Goal: Task Accomplishment & Management: Use online tool/utility

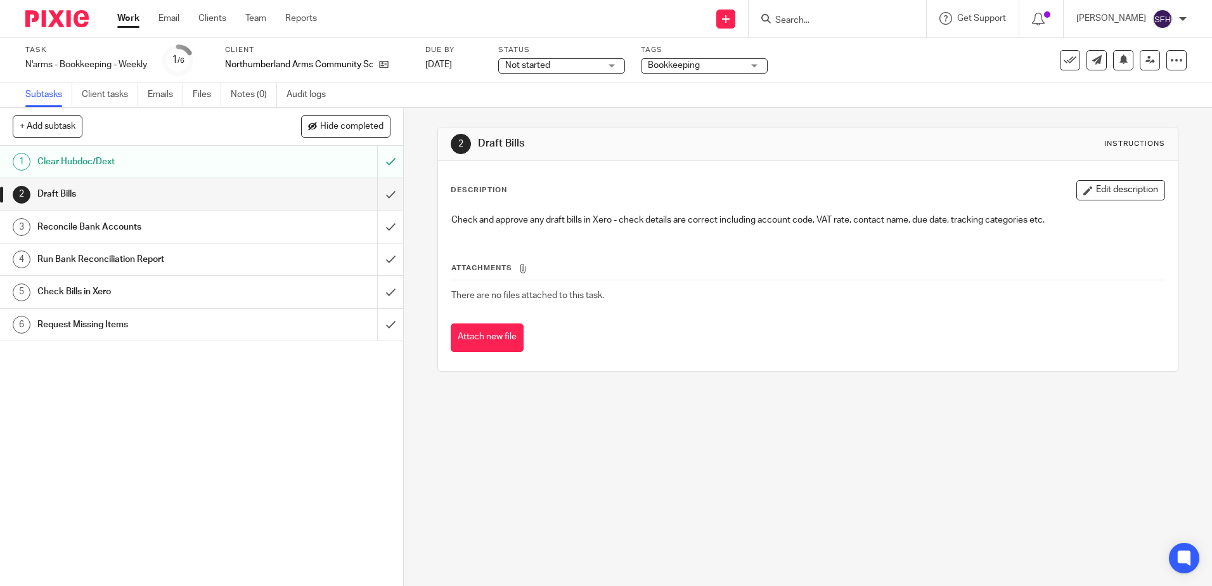
click at [812, 18] on input "Search" at bounding box center [831, 20] width 114 height 11
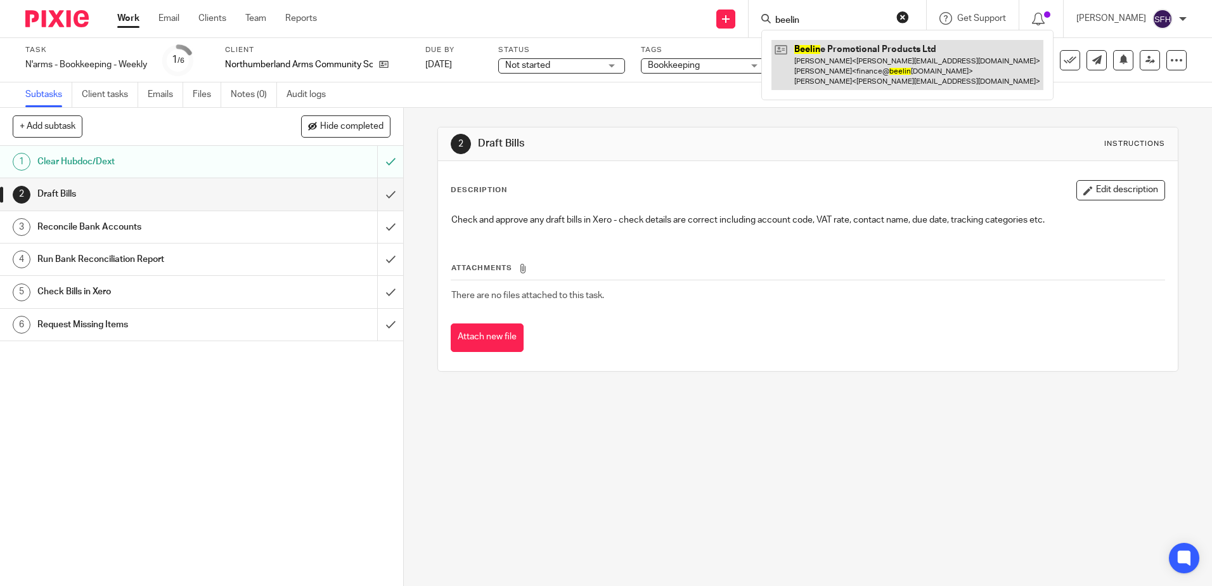
type input "beelin"
click at [838, 80] on link at bounding box center [907, 65] width 272 height 50
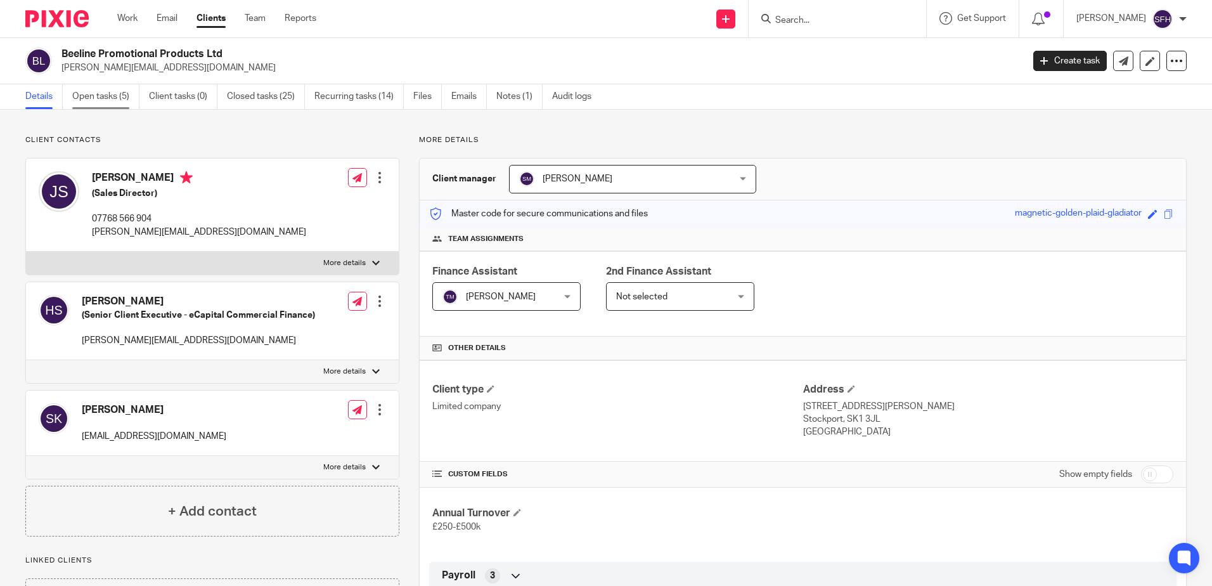
click at [101, 103] on link "Open tasks (5)" at bounding box center [105, 96] width 67 height 25
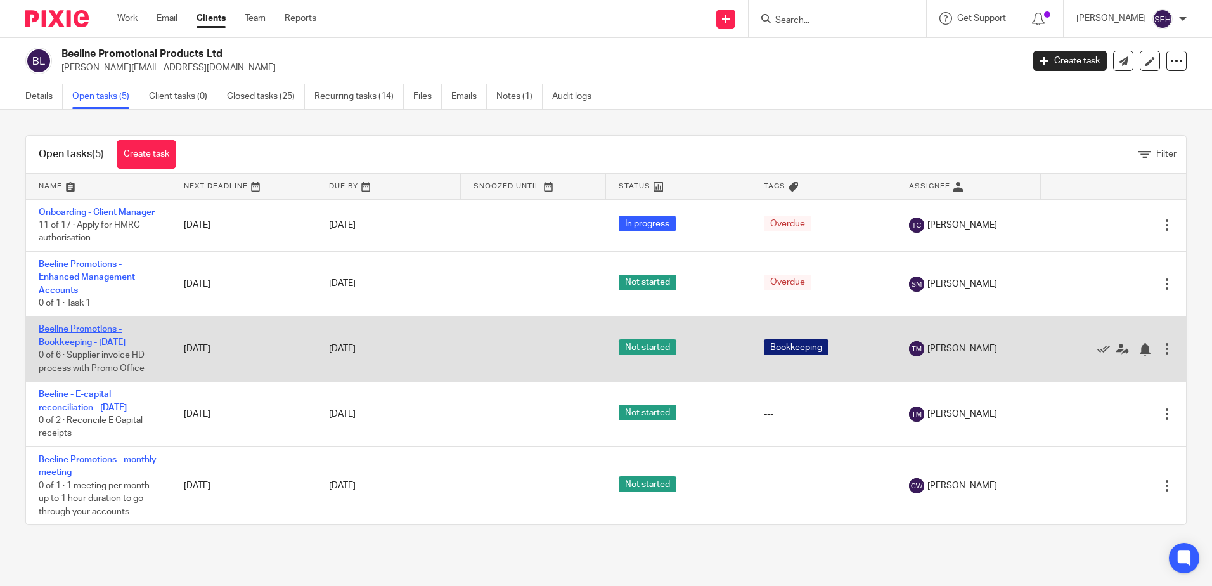
click at [105, 346] on link "Beeline Promotions - Bookkeeping - [DATE]" at bounding box center [82, 335] width 87 height 22
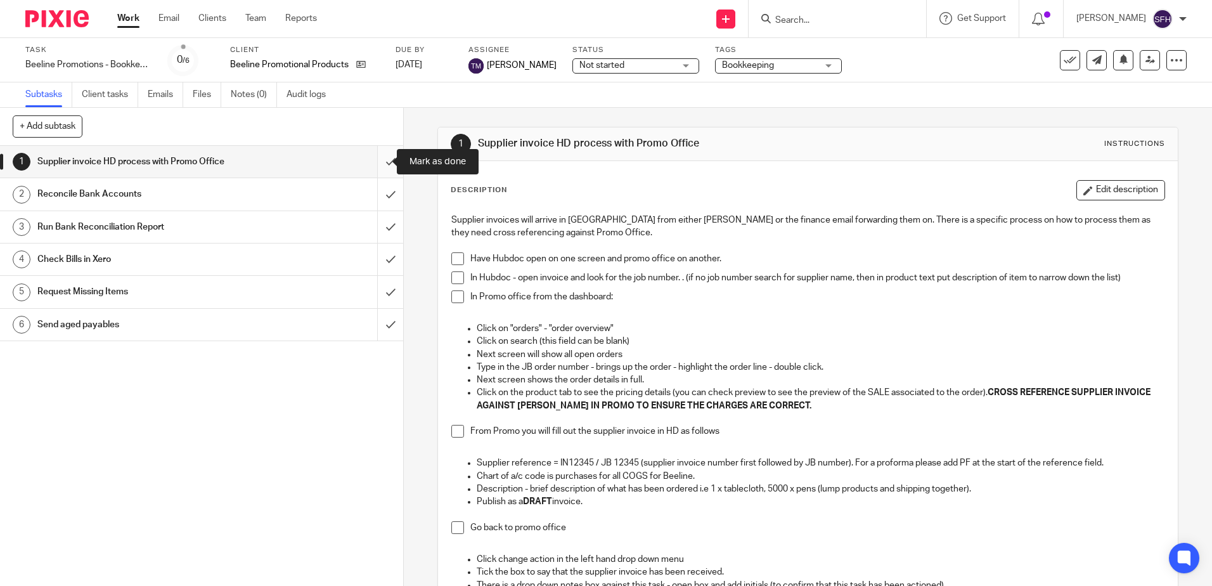
click at [378, 163] on input "submit" at bounding box center [201, 162] width 403 height 32
click at [382, 187] on input "submit" at bounding box center [201, 194] width 403 height 32
click at [383, 231] on input "submit" at bounding box center [201, 227] width 403 height 32
drag, startPoint x: 380, startPoint y: 253, endPoint x: 380, endPoint y: 262, distance: 8.2
click at [380, 255] on input "submit" at bounding box center [201, 259] width 403 height 32
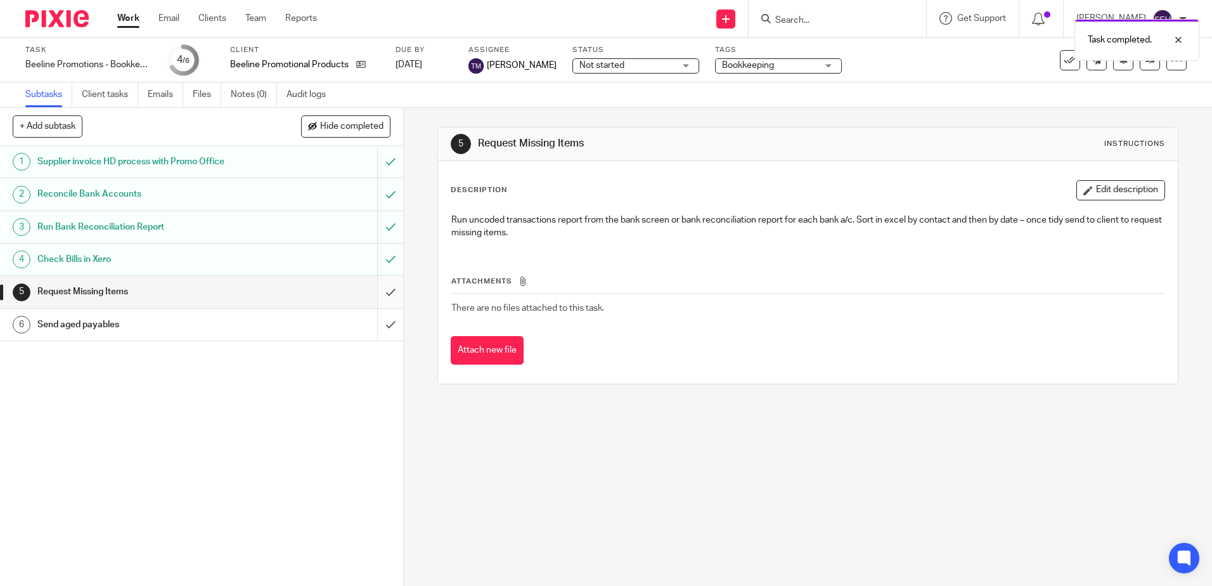
click at [383, 294] on input "submit" at bounding box center [201, 292] width 403 height 32
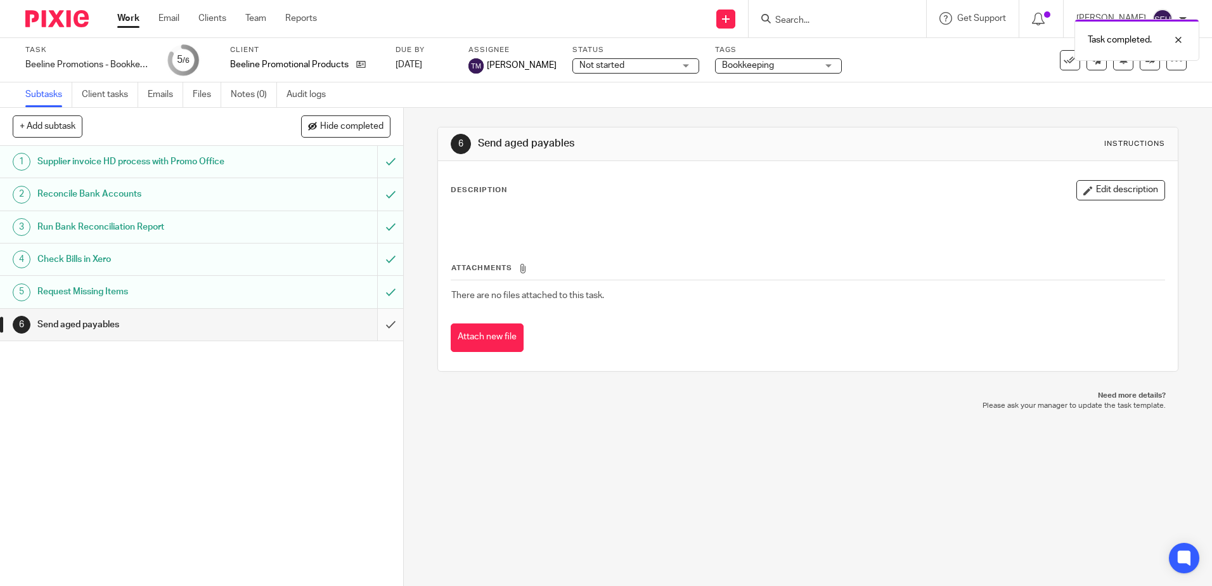
click at [382, 326] on input "submit" at bounding box center [201, 325] width 403 height 32
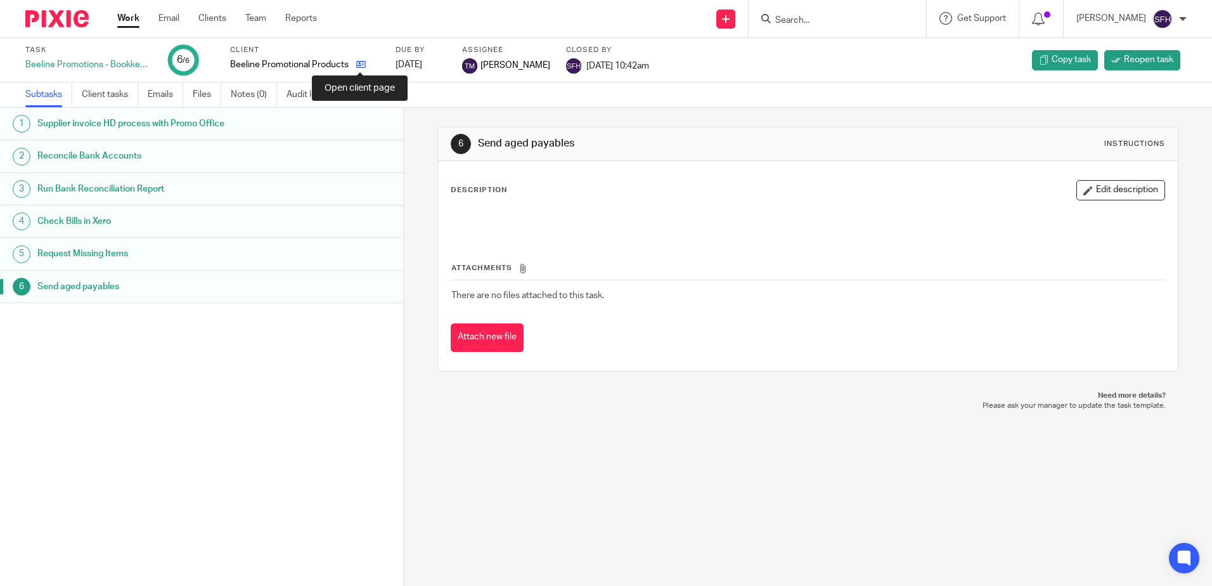
click at [356, 61] on icon at bounding box center [361, 65] width 10 height 10
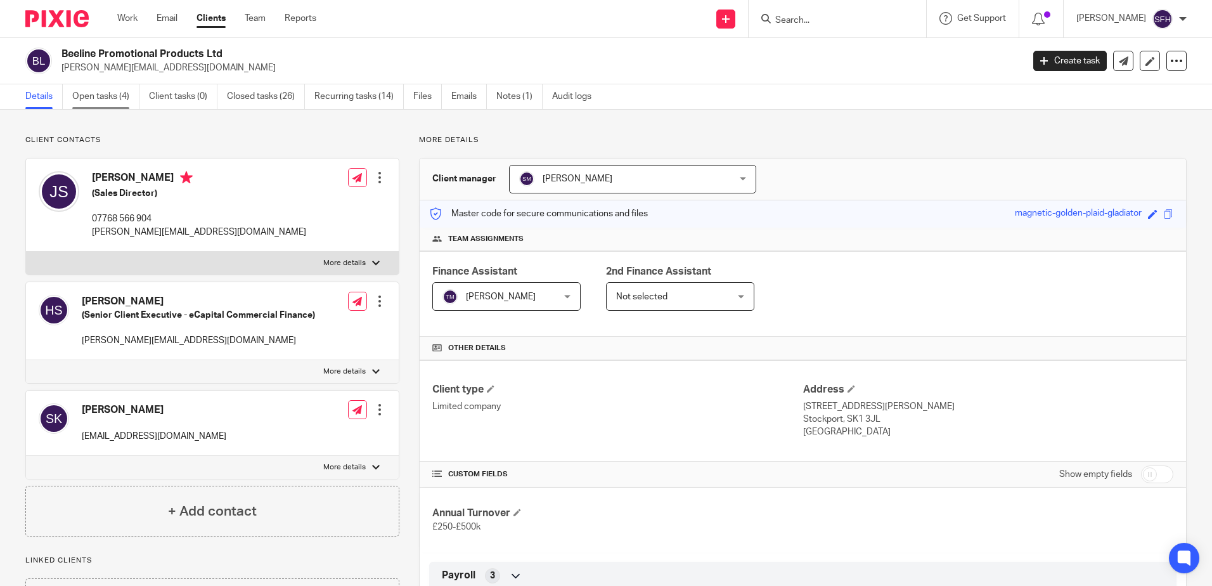
click at [103, 93] on link "Open tasks (4)" at bounding box center [105, 96] width 67 height 25
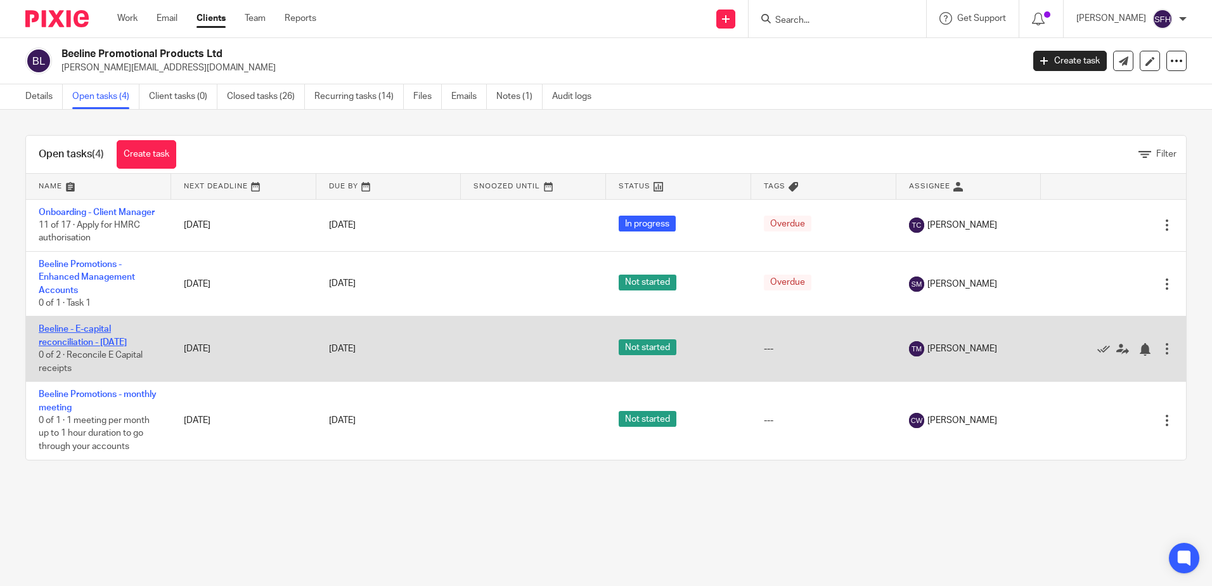
click at [93, 346] on link "Beeline - E-capital reconciliation - [DATE]" at bounding box center [83, 335] width 88 height 22
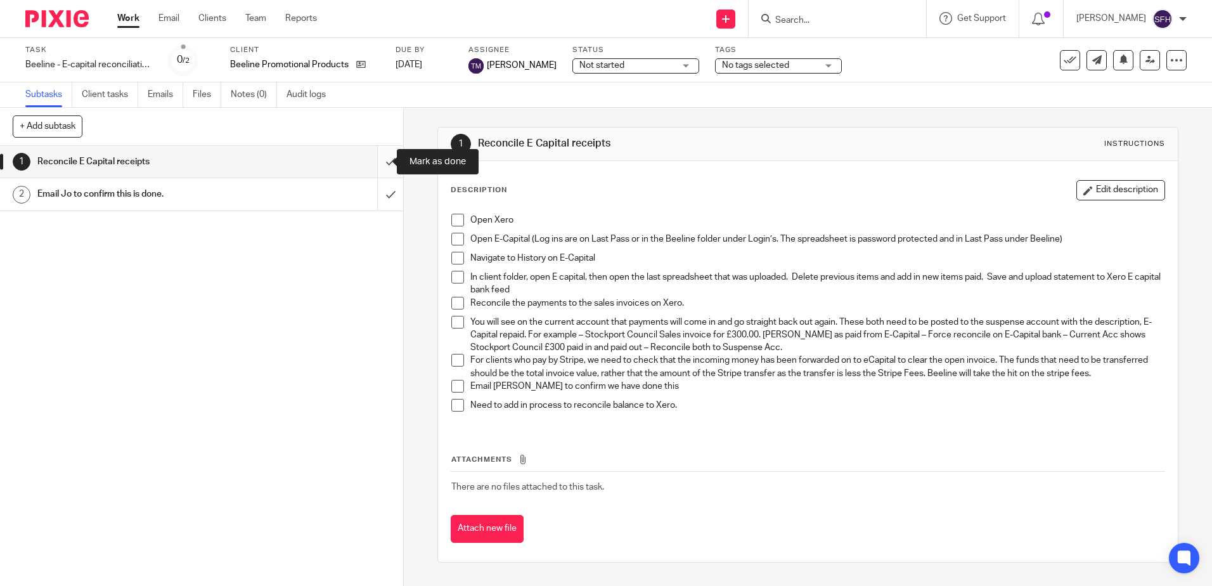
click at [388, 160] on input "submit" at bounding box center [201, 162] width 403 height 32
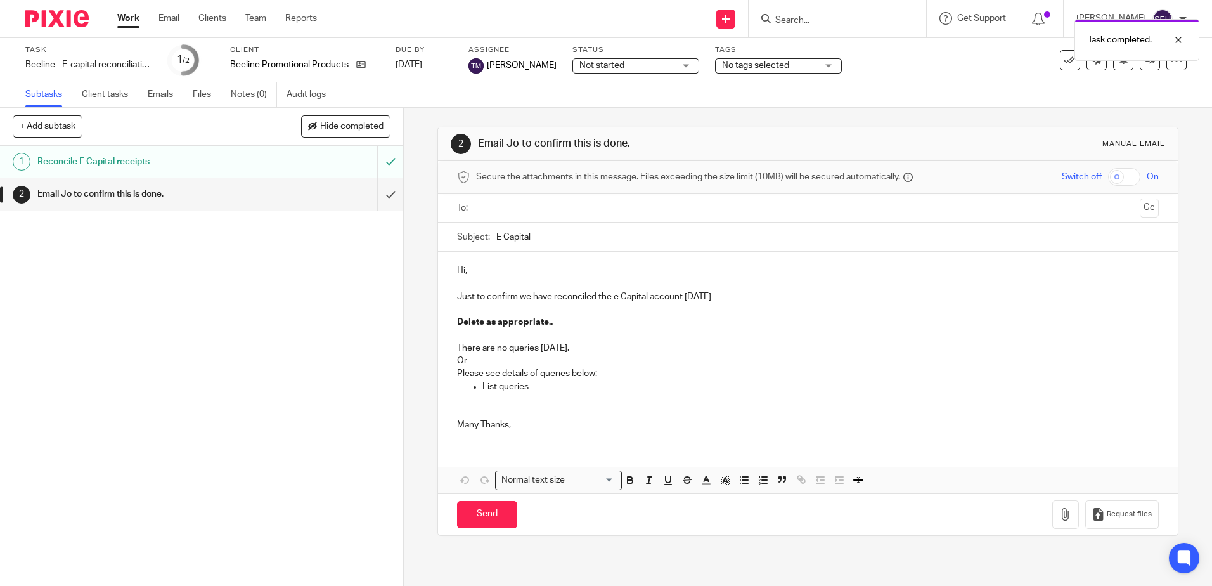
click at [559, 340] on p at bounding box center [807, 335] width 701 height 13
drag, startPoint x: 560, startPoint y: 323, endPoint x: 421, endPoint y: 319, distance: 138.8
click at [421, 319] on div "2 Email Jo to confirm this is done. Manual email Secure the attachments in this…" at bounding box center [808, 347] width 808 height 478
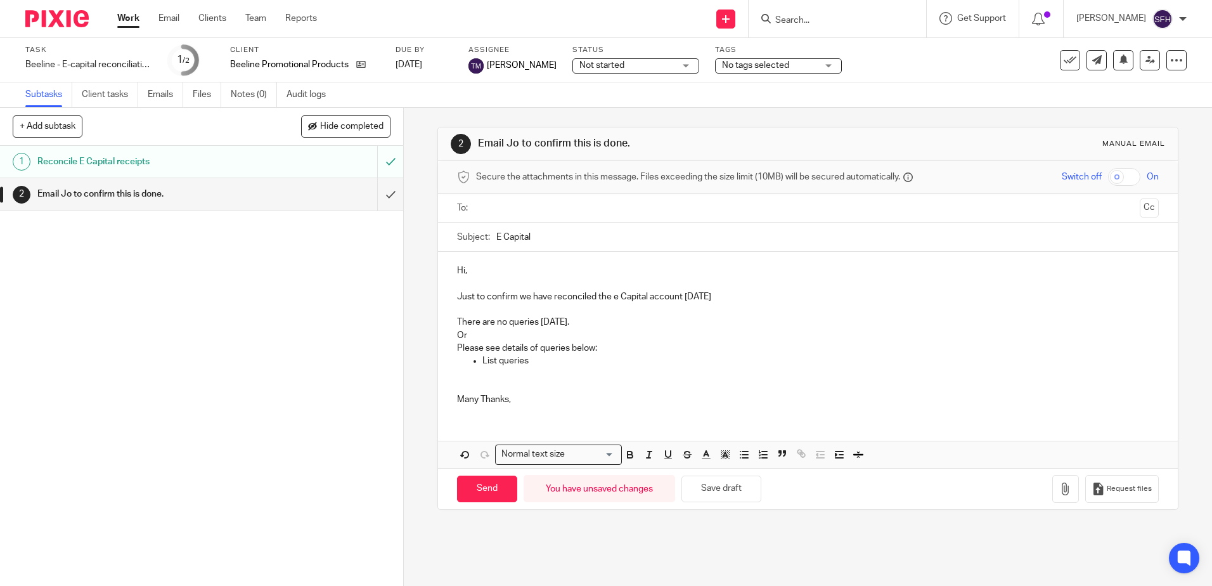
click at [457, 343] on p "Please see details of queries below:" at bounding box center [807, 348] width 701 height 13
drag, startPoint x: 451, startPoint y: 333, endPoint x: 541, endPoint y: 368, distance: 95.9
click at [541, 368] on div "Hi, Just to confirm we have reconciled the e Capital account today There are no…" at bounding box center [807, 334] width 739 height 164
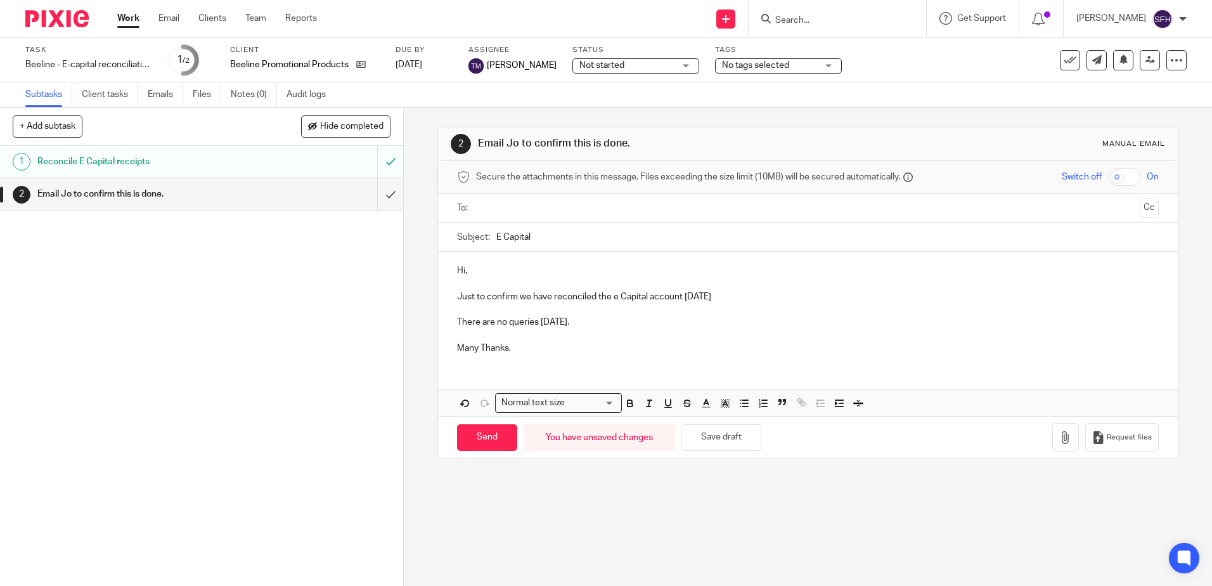
click at [542, 369] on div "Hi, Just to confirm we have reconciled the e Capital account today There are no…" at bounding box center [807, 334] width 739 height 164
click at [509, 376] on div "Hi, Just to confirm we have reconciled the e Capital account today There are no…" at bounding box center [807, 334] width 739 height 164
click at [525, 339] on p at bounding box center [807, 335] width 701 height 13
click at [525, 345] on p "Many Thanks," at bounding box center [807, 348] width 701 height 13
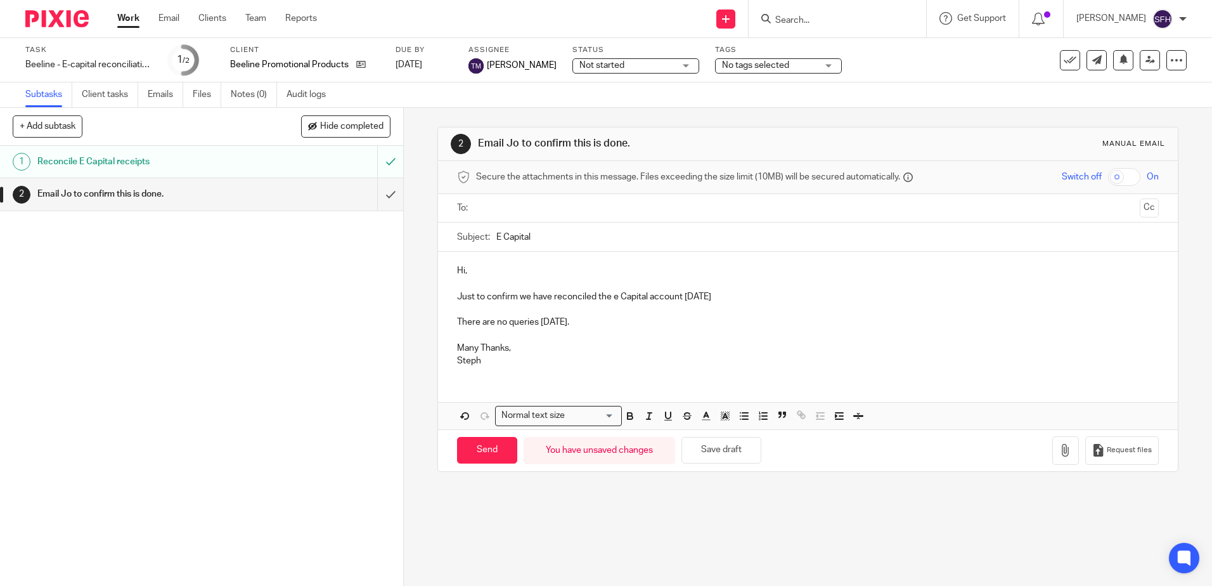
click at [485, 207] on input "text" at bounding box center [806, 208] width 653 height 15
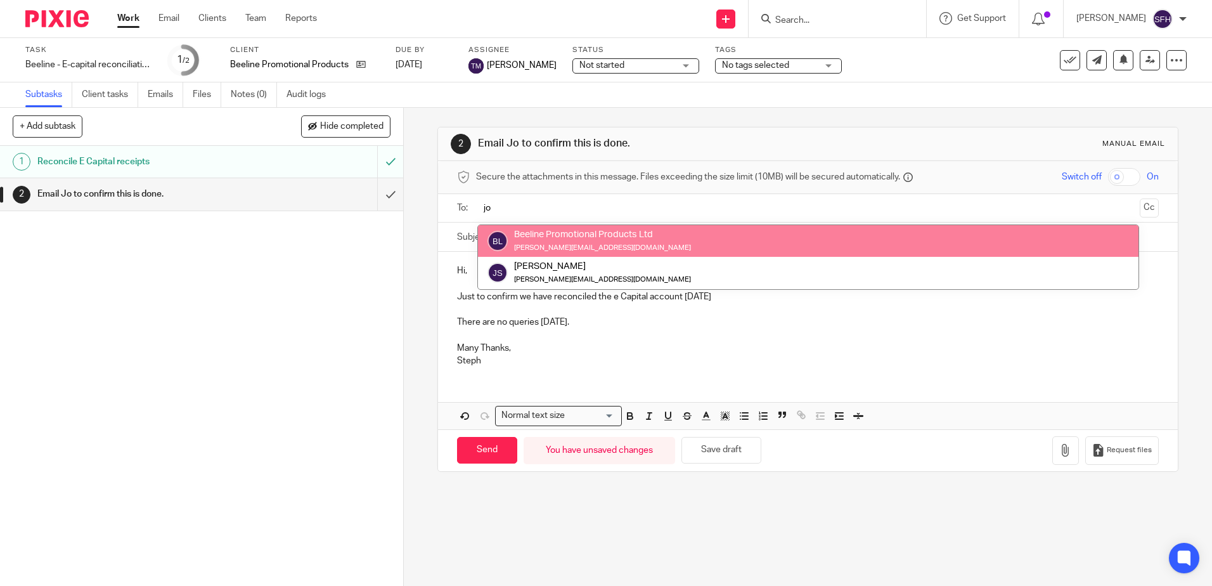
type input "jo"
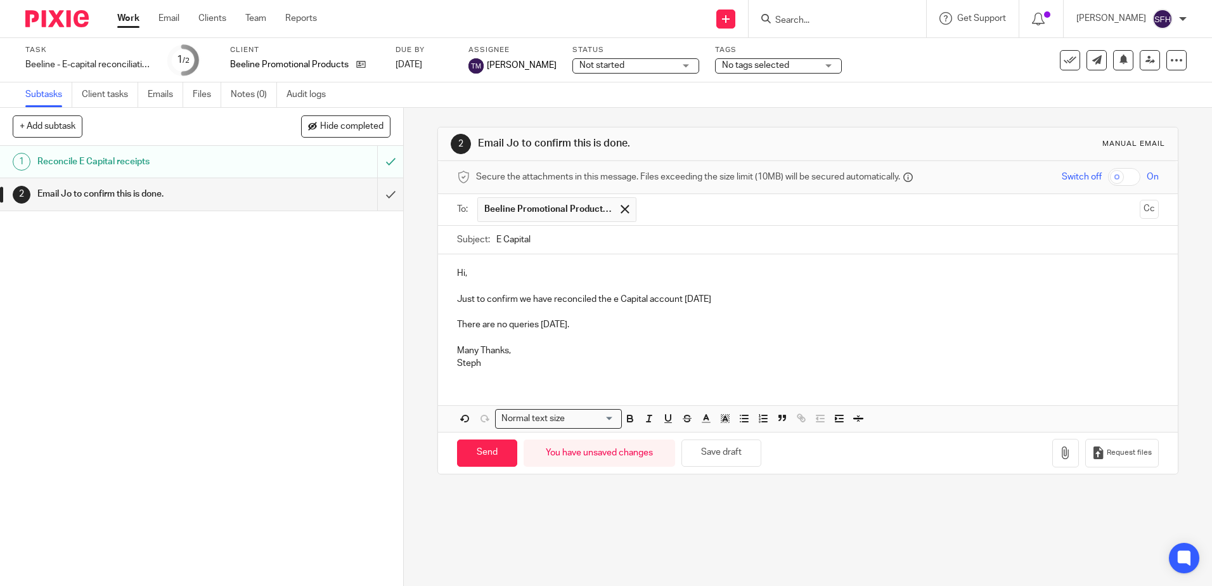
click at [539, 350] on p "Many Thanks," at bounding box center [807, 350] width 701 height 13
click at [471, 449] on input "Send" at bounding box center [487, 452] width 60 height 27
click at [382, 198] on input "submit" at bounding box center [201, 194] width 403 height 32
type input "Sent"
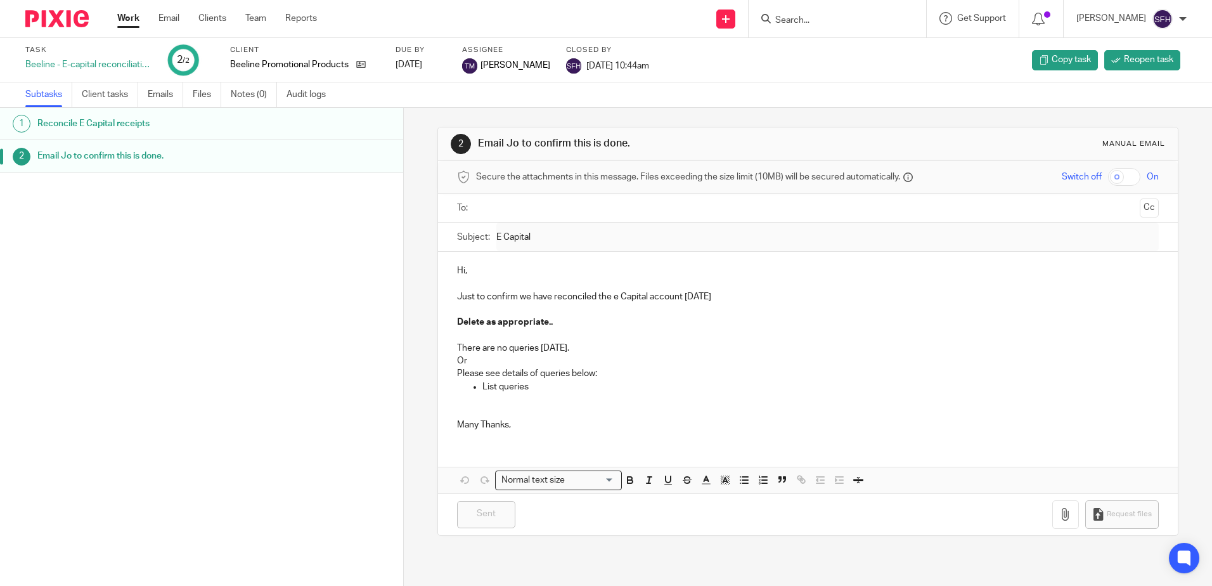
click at [812, 18] on input "Search" at bounding box center [831, 20] width 114 height 11
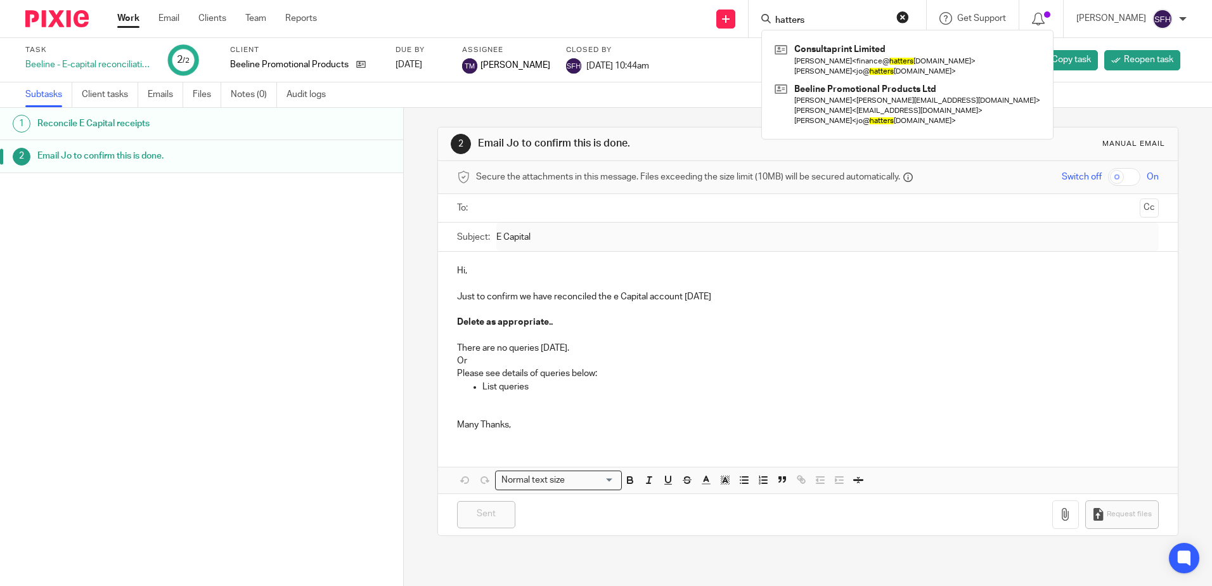
type input "hatters"
click button "submit" at bounding box center [0, 0] width 0 height 0
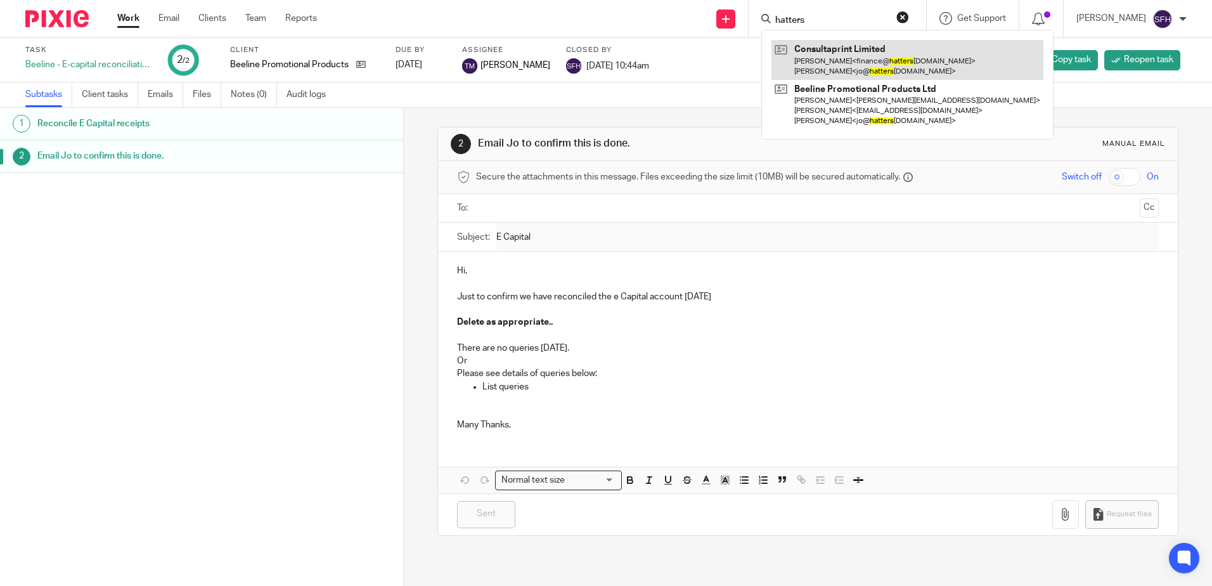
click at [814, 55] on link at bounding box center [907, 59] width 272 height 39
click at [828, 64] on link at bounding box center [907, 59] width 272 height 39
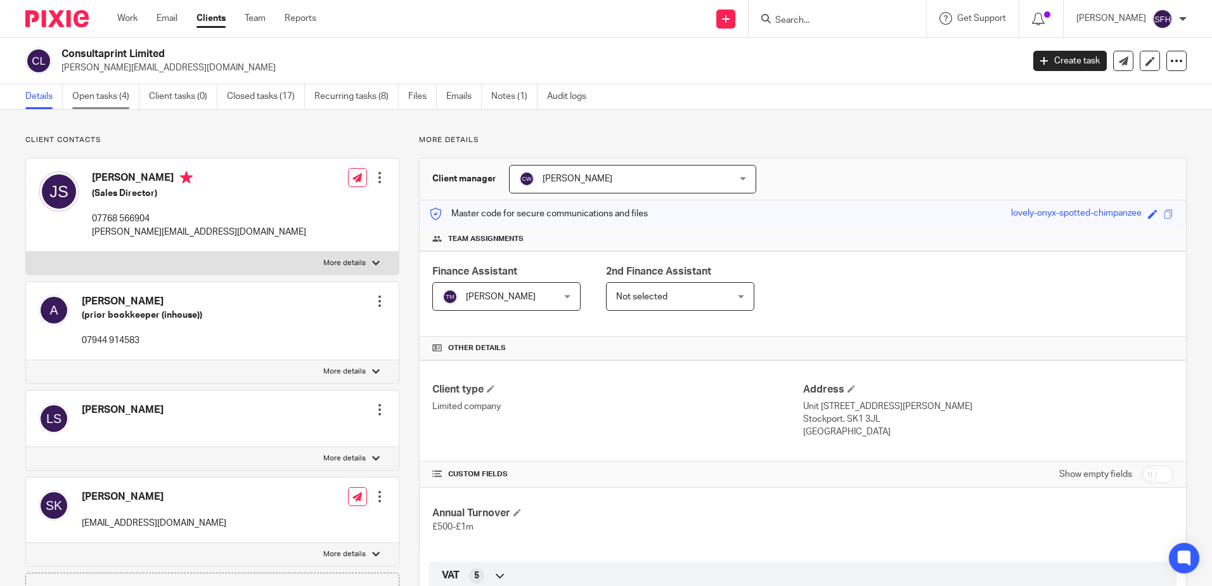
click at [99, 95] on link "Open tasks (4)" at bounding box center [105, 96] width 67 height 25
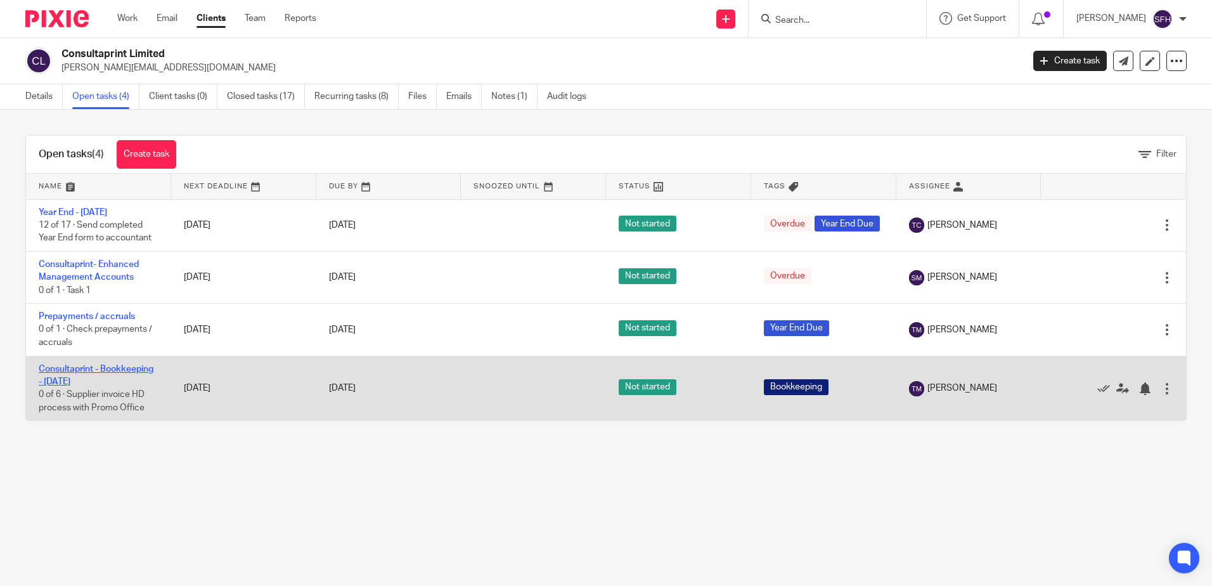
click at [139, 368] on link "Consultaprint - Bookkeeping - [DATE]" at bounding box center [96, 375] width 115 height 22
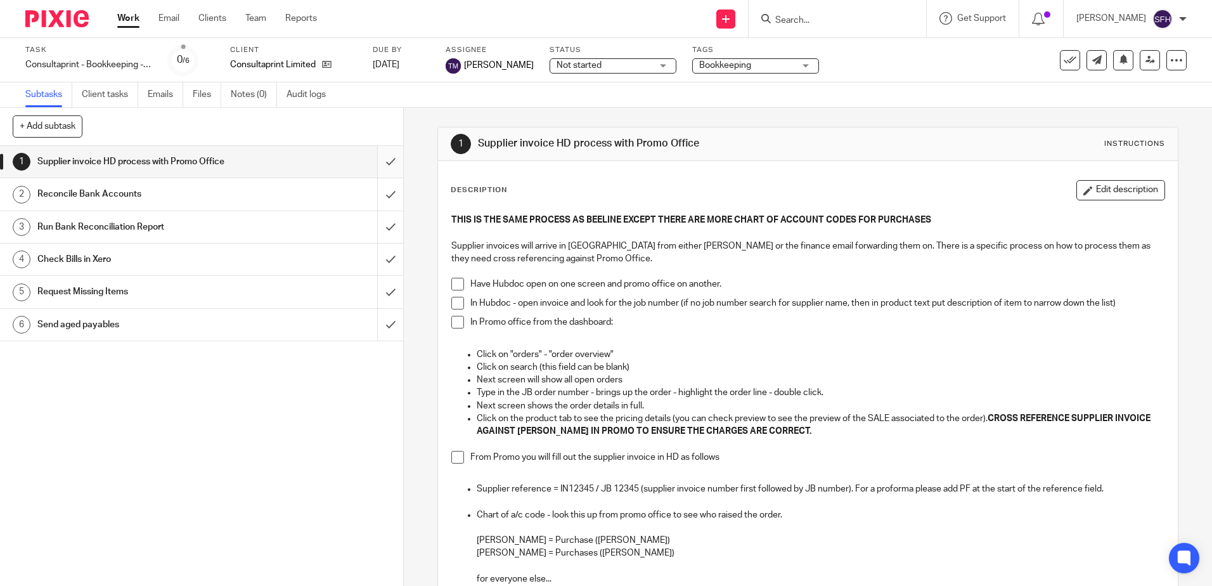
click at [379, 162] on input "submit" at bounding box center [201, 162] width 403 height 32
click at [376, 193] on input "submit" at bounding box center [201, 194] width 403 height 32
click at [373, 230] on input "submit" at bounding box center [201, 227] width 403 height 32
click at [374, 257] on input "submit" at bounding box center [201, 259] width 403 height 32
click at [375, 298] on input "submit" at bounding box center [201, 292] width 403 height 32
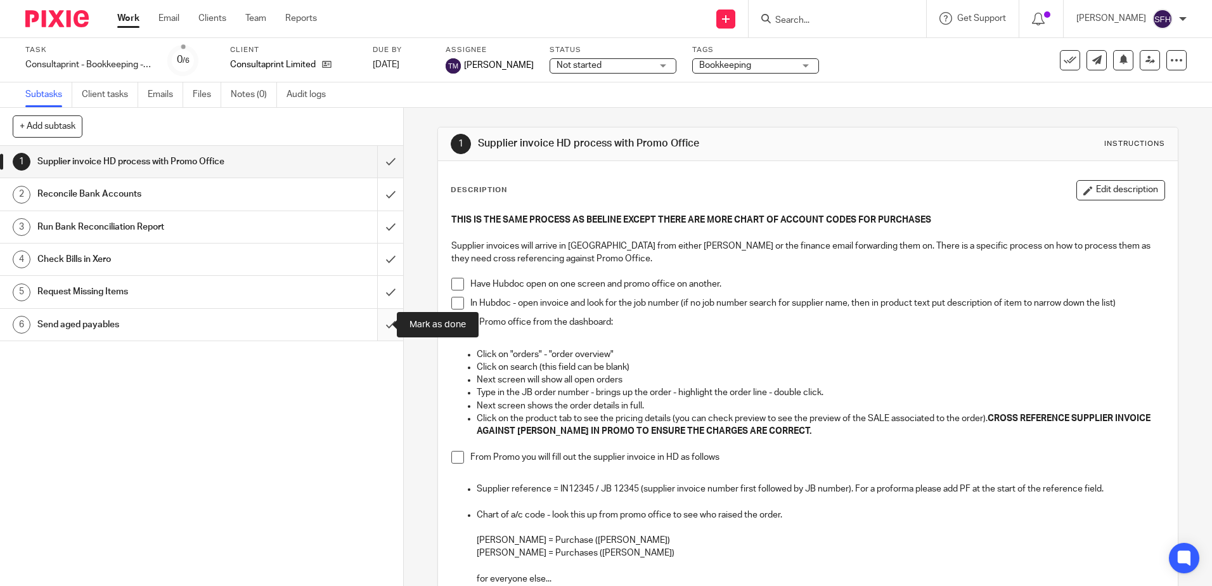
click at [375, 339] on input "submit" at bounding box center [201, 325] width 403 height 32
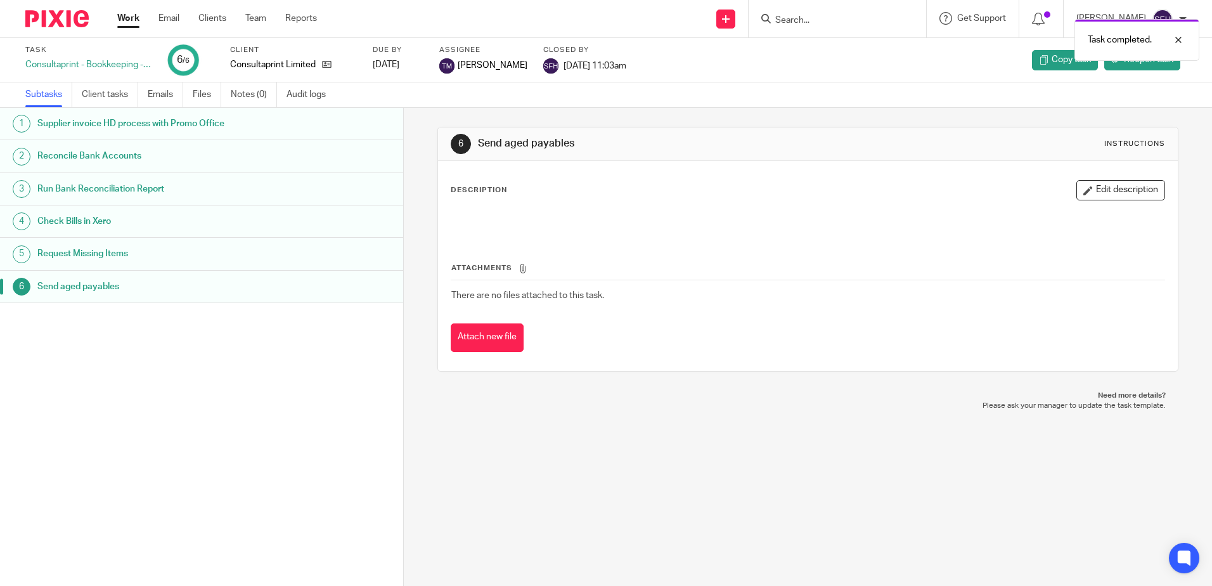
click at [127, 18] on link "Work" at bounding box center [128, 18] width 22 height 13
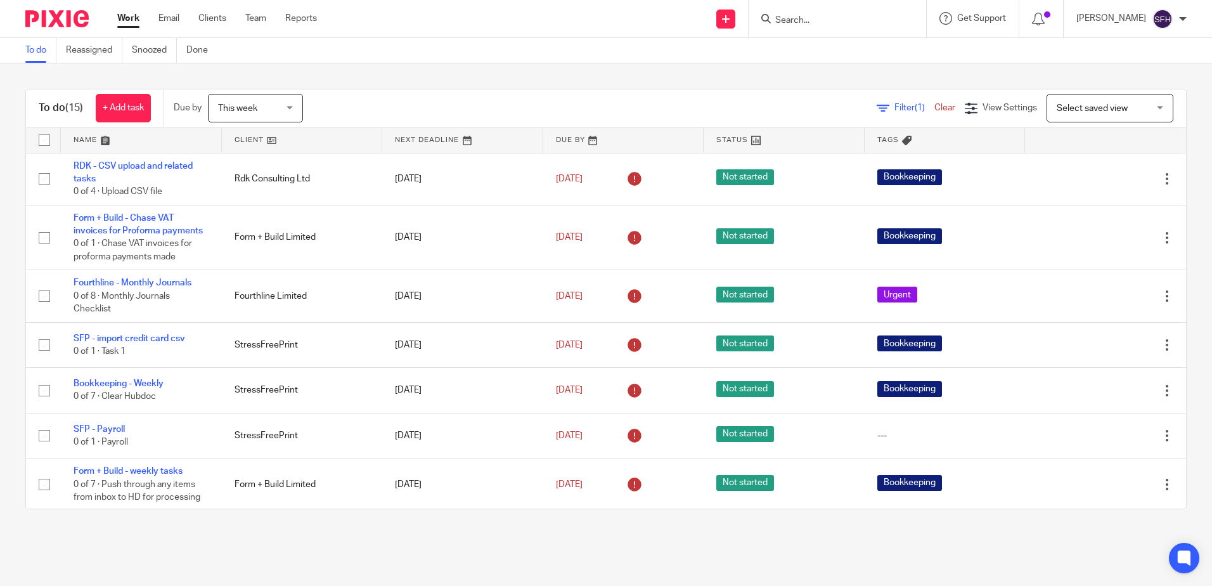
click at [290, 134] on link at bounding box center [302, 139] width 161 height 25
